Goal: Task Accomplishment & Management: Manage account settings

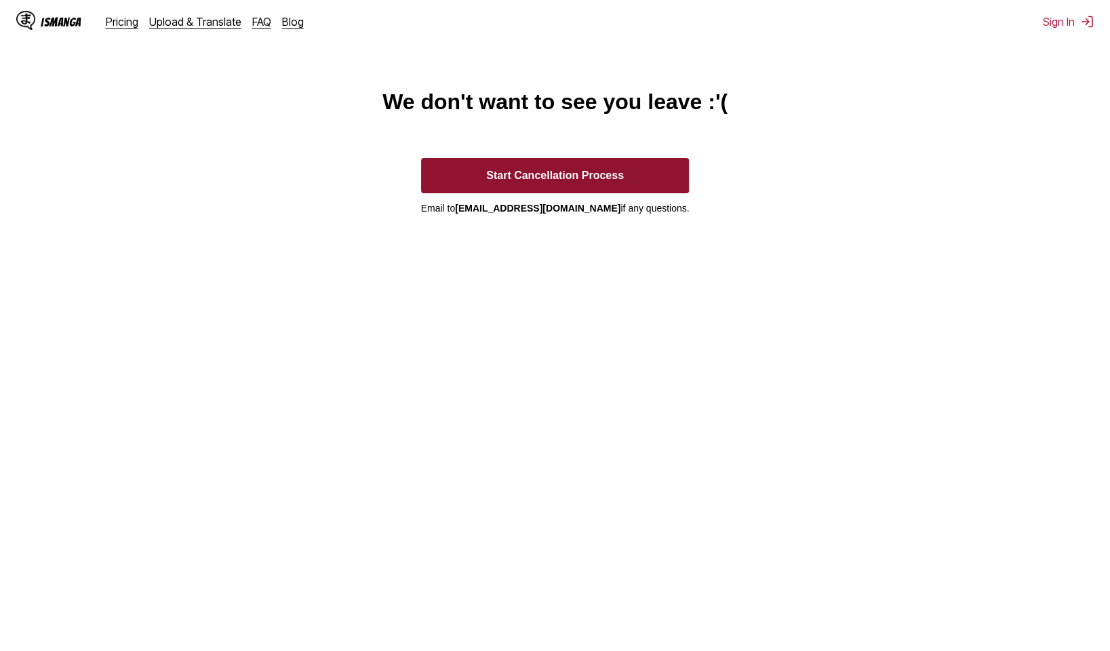
click at [650, 184] on button "Start Cancellation Process" at bounding box center [555, 175] width 269 height 35
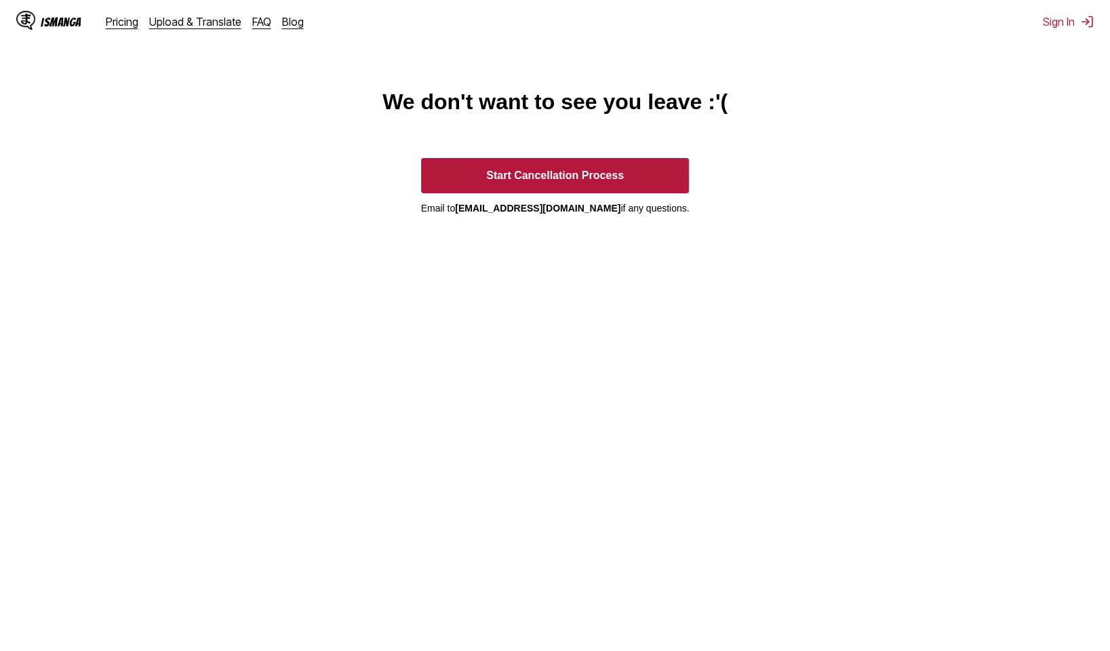
click at [57, 22] on div "IsManga" at bounding box center [61, 22] width 41 height 13
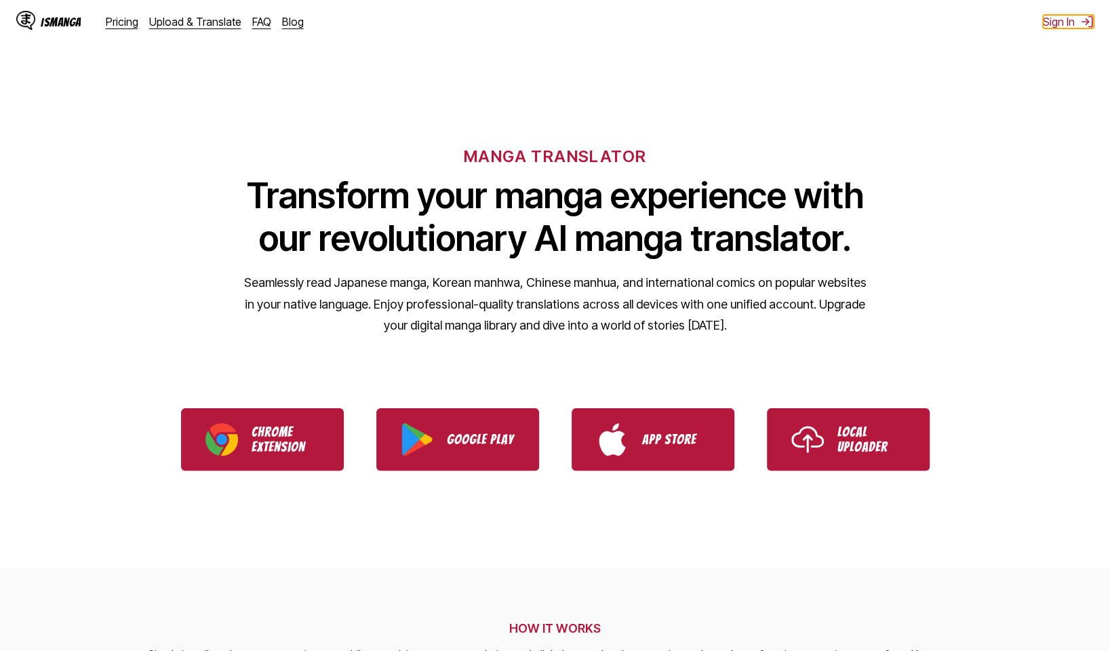
click at [1057, 25] on button "Sign In" at bounding box center [1068, 22] width 51 height 14
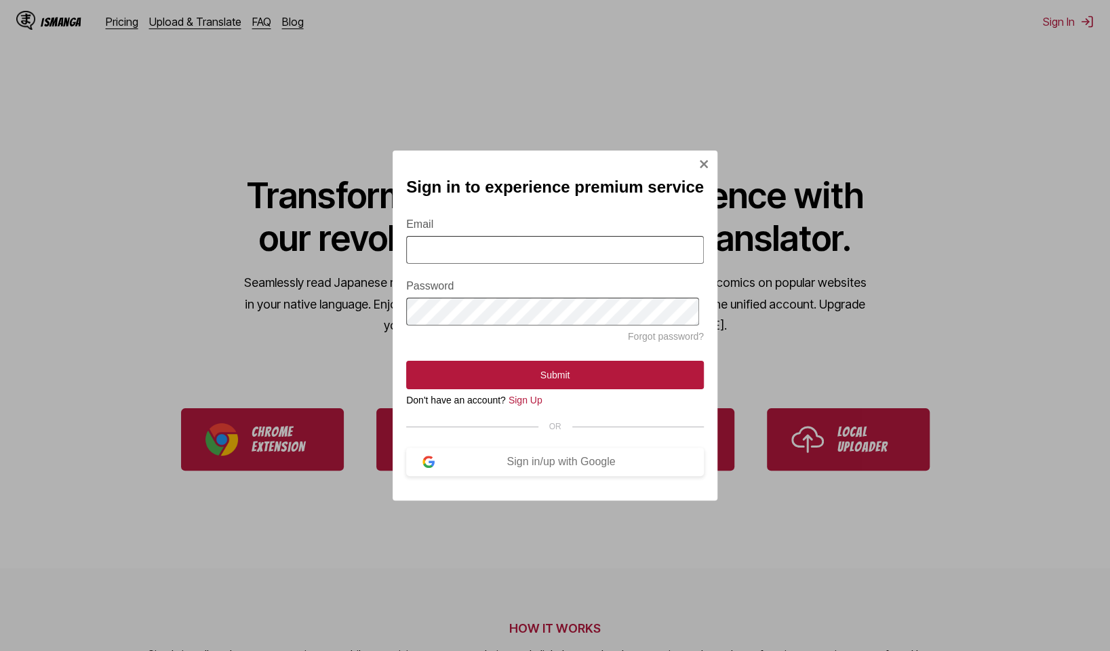
click at [500, 252] on input "Email" at bounding box center [555, 250] width 298 height 28
click at [595, 465] on div "Sign in/up with Google" at bounding box center [561, 462] width 253 height 12
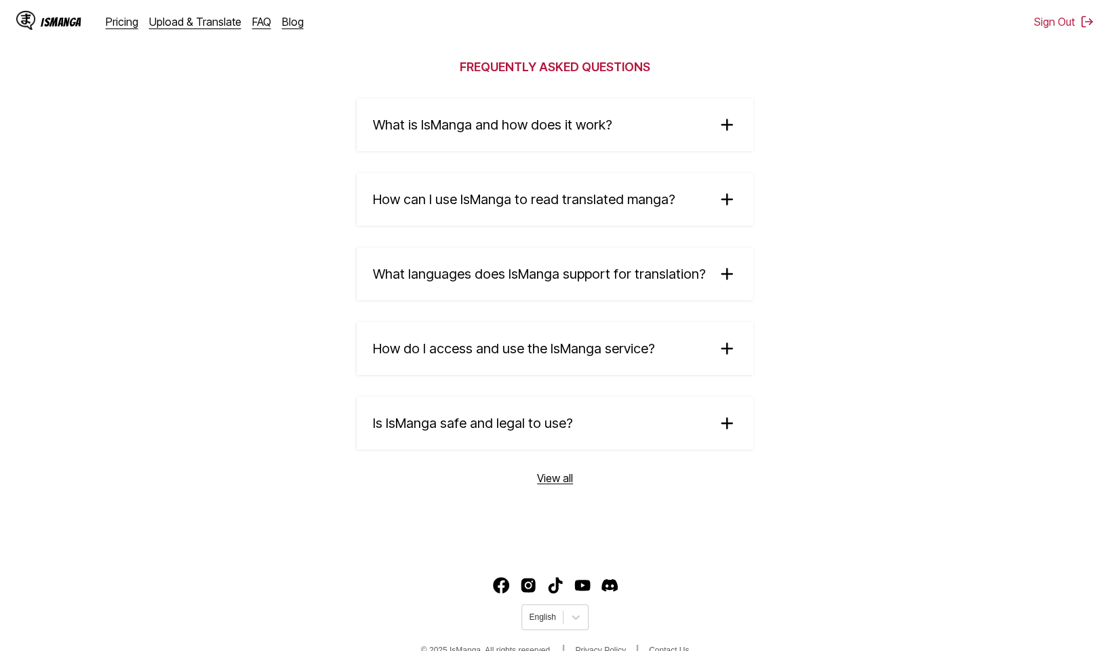
scroll to position [2219, 0]
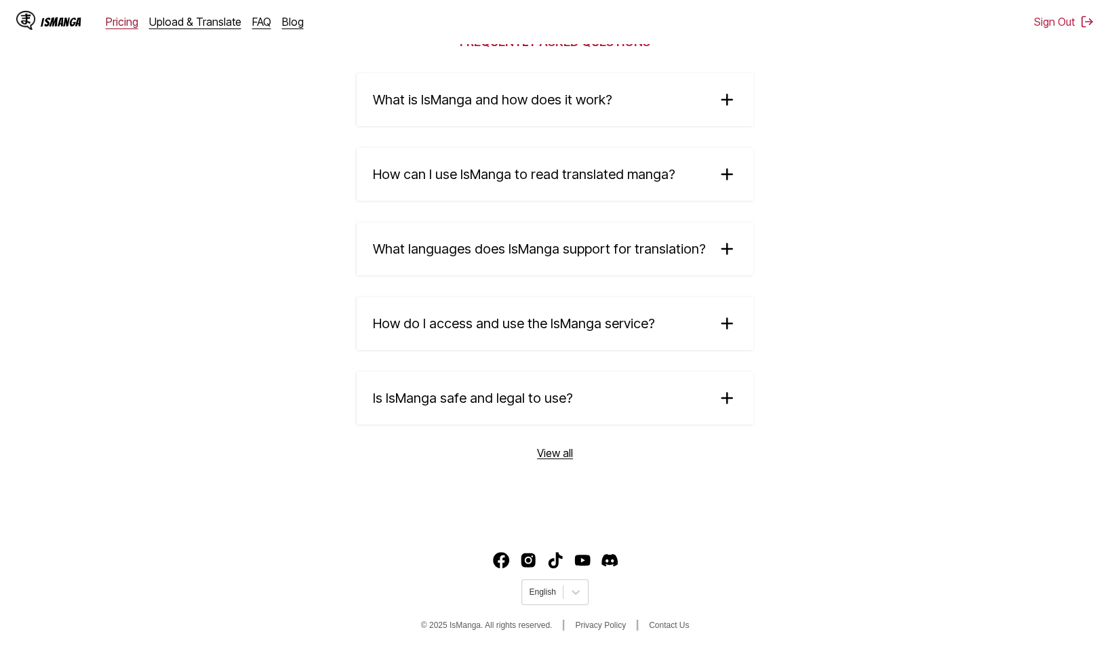
click at [124, 23] on link "Pricing" at bounding box center [122, 22] width 33 height 14
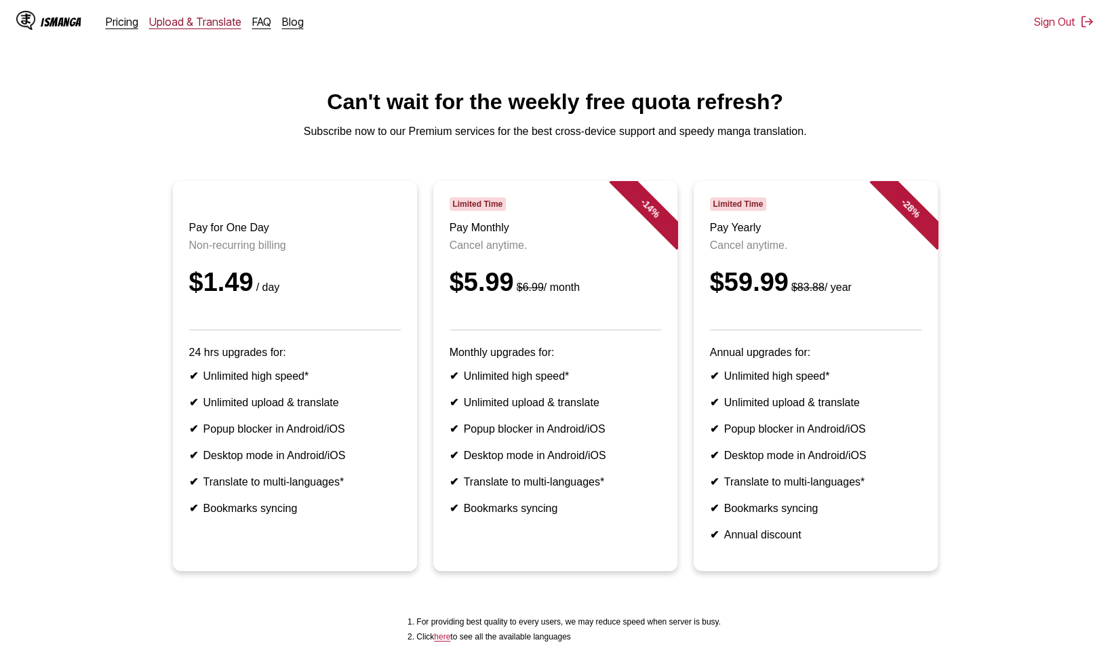
click at [204, 19] on link "Upload & Translate" at bounding box center [195, 22] width 92 height 14
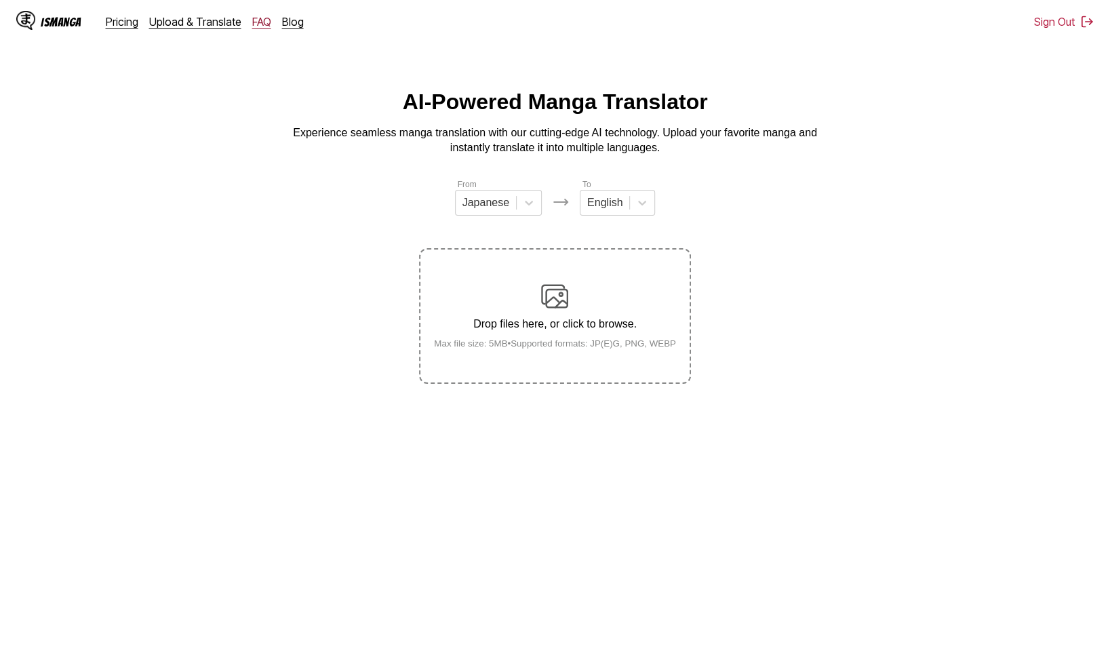
click at [258, 21] on link "FAQ" at bounding box center [261, 22] width 19 height 14
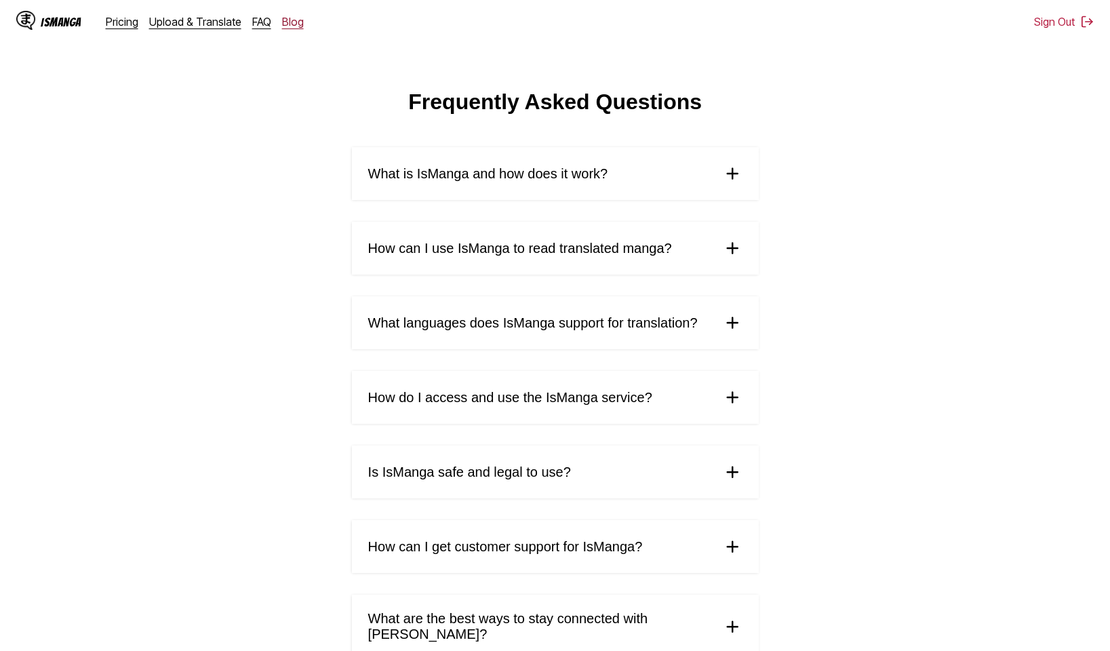
click at [282, 24] on link "Blog" at bounding box center [293, 22] width 22 height 14
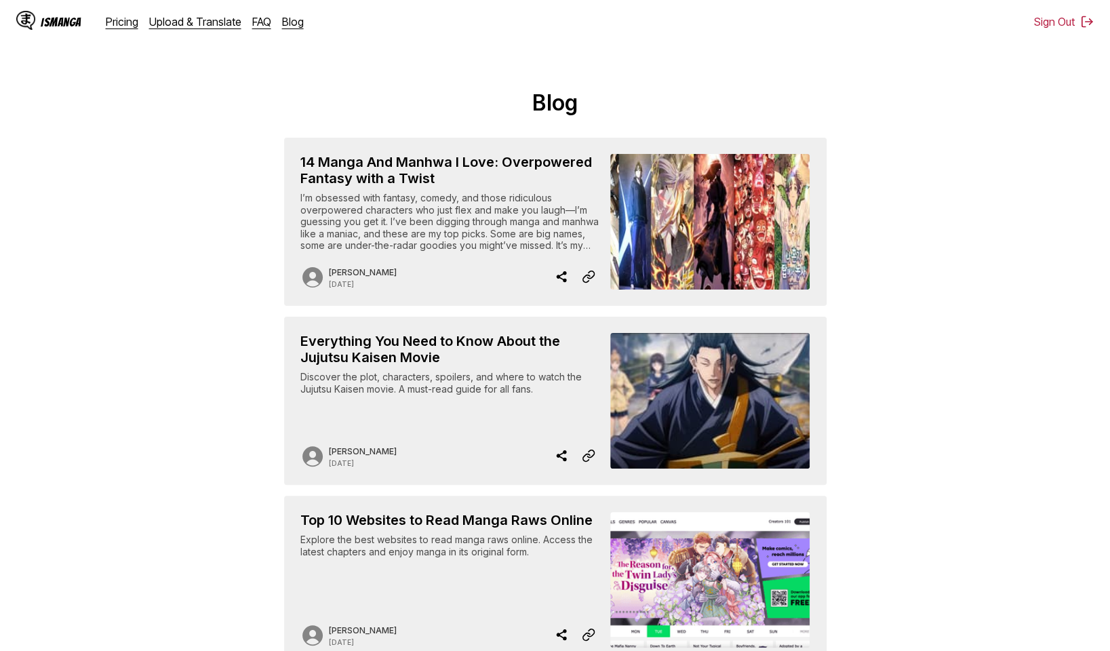
click at [75, 23] on div "IsManga" at bounding box center [61, 22] width 41 height 13
